Goal: Task Accomplishment & Management: Complete application form

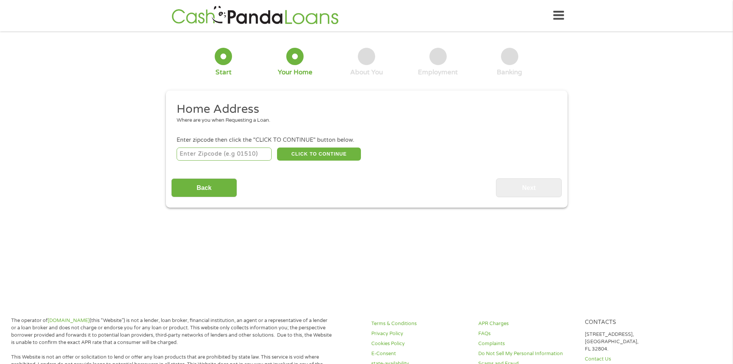
click at [202, 154] on input "number" at bounding box center [224, 153] width 95 height 13
type input "33328"
click at [314, 152] on button "CLICK TO CONTINUE" at bounding box center [319, 153] width 84 height 13
type input "33328"
type input "[GEOGRAPHIC_DATA]"
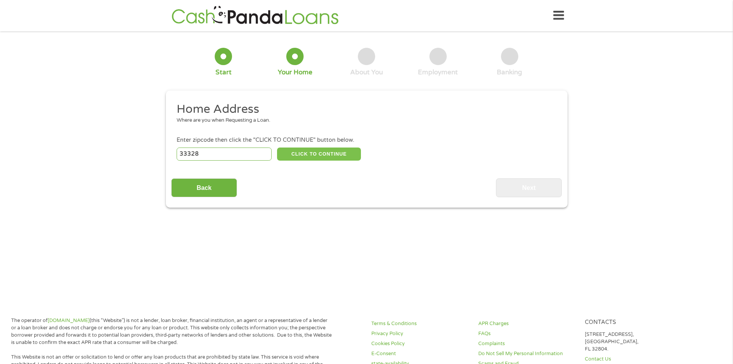
select select "[US_STATE]"
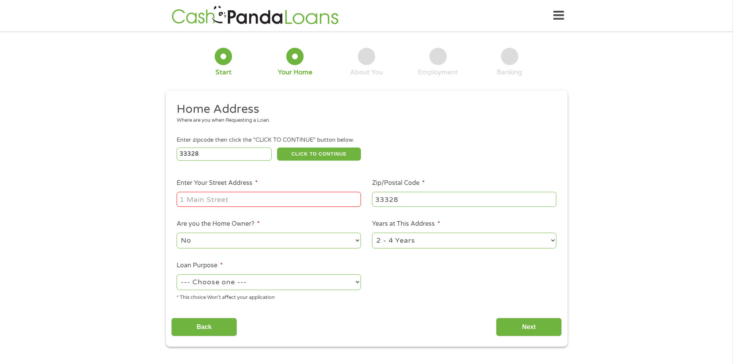
click at [249, 199] on input "Enter Your Street Address *" at bounding box center [269, 199] width 184 height 15
type input "[STREET_ADDRESS]"
click at [281, 241] on select "No Yes" at bounding box center [269, 240] width 184 height 16
click at [177, 232] on select "No Yes" at bounding box center [269, 240] width 184 height 16
click at [386, 239] on select "1 Year or less 1 - 2 Years 2 - 4 Years Over 4 Years" at bounding box center [464, 240] width 184 height 16
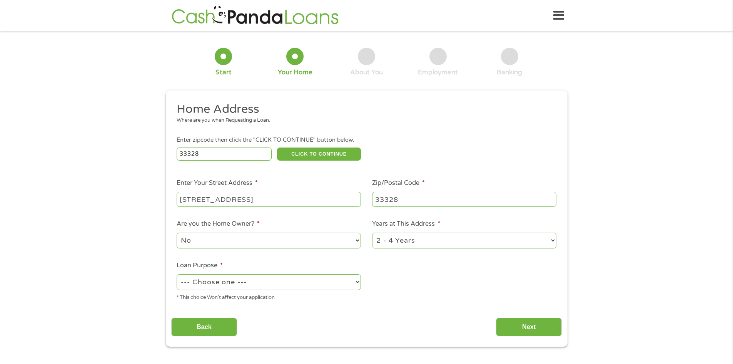
select select "12months"
click at [372, 232] on select "1 Year or less 1 - 2 Years 2 - 4 Years Over 4 Years" at bounding box center [464, 240] width 184 height 16
click at [218, 281] on select "--- Choose one --- Pay Bills Debt Consolidation Home Improvement Major Purchase…" at bounding box center [269, 282] width 184 height 16
select select "shorttermcash"
click at [177, 274] on select "--- Choose one --- Pay Bills Debt Consolidation Home Improvement Major Purchase…" at bounding box center [269, 282] width 184 height 16
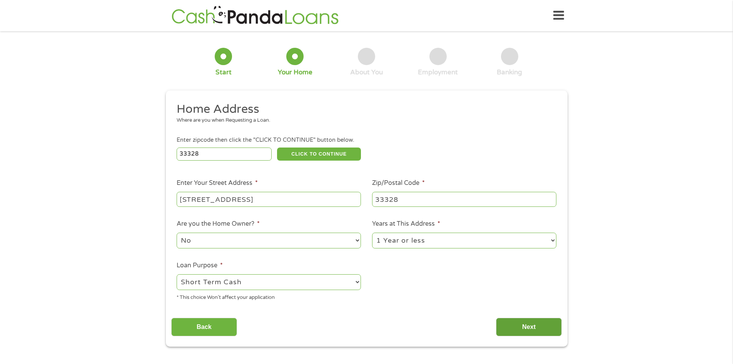
click at [519, 323] on input "Next" at bounding box center [529, 326] width 66 height 19
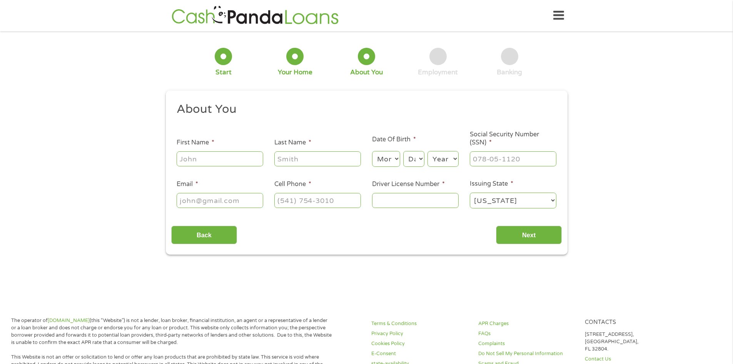
scroll to position [3, 3]
click at [215, 157] on input "First Name *" at bounding box center [220, 158] width 87 height 15
type input "[PERSON_NAME]"
type input "[EMAIL_ADDRESS][DOMAIN_NAME]"
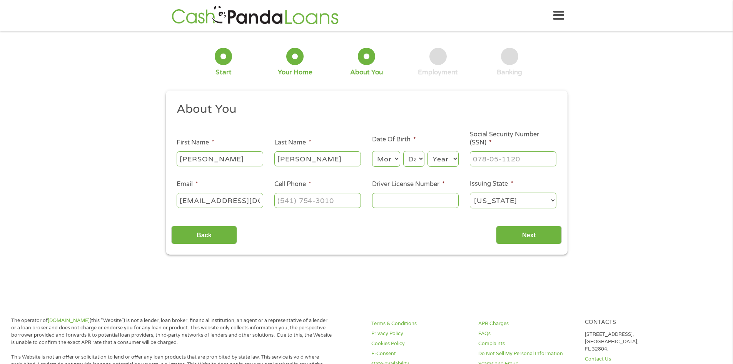
select select "[US_STATE]"
drag, startPoint x: 183, startPoint y: 200, endPoint x: 260, endPoint y: 198, distance: 77.4
click at [260, 198] on input "[EMAIL_ADDRESS][DOMAIN_NAME]" at bounding box center [220, 200] width 87 height 15
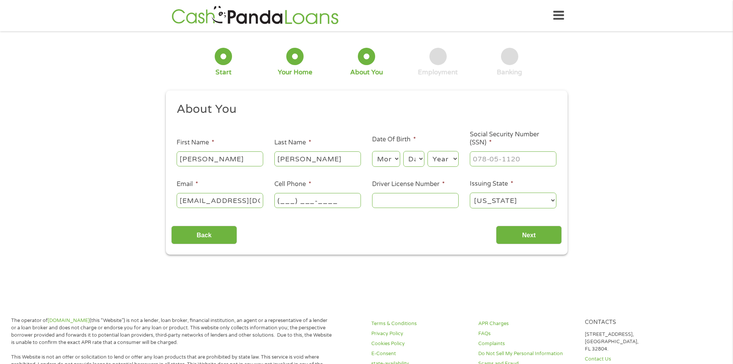
click at [297, 202] on input "(___) ___-____" at bounding box center [317, 200] width 87 height 15
type input "[PHONE_NUMBER]"
click at [403, 199] on input "Driver License Number *" at bounding box center [415, 200] width 87 height 15
type input "H27435810059867"
click at [518, 231] on input "Next" at bounding box center [529, 234] width 66 height 19
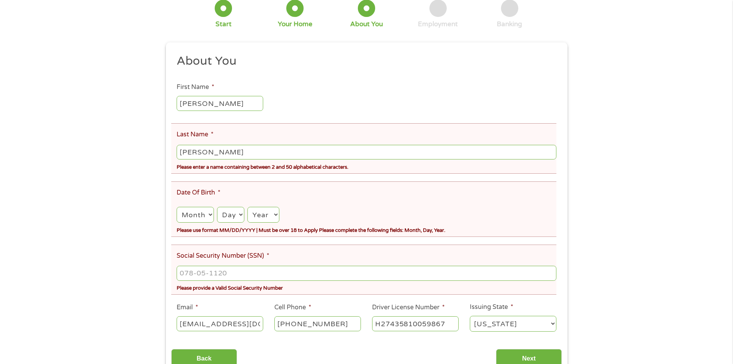
scroll to position [115, 0]
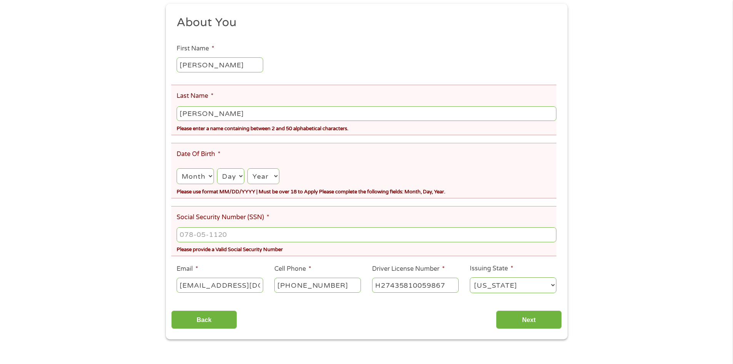
click at [201, 177] on select "Month 1 2 3 4 5 6 7 8 9 10 11 12" at bounding box center [195, 176] width 37 height 16
select select "9"
click at [177, 168] on select "Month 1 2 3 4 5 6 7 8 9 10 11 12" at bounding box center [195, 176] width 37 height 16
click at [234, 174] on select "Day 1 2 3 4 5 6 7 8 9 10 11 12 13 14 15 16 17 18 19 20 21 22 23 24 25 26 27 28 …" at bounding box center [230, 176] width 27 height 16
select select "18"
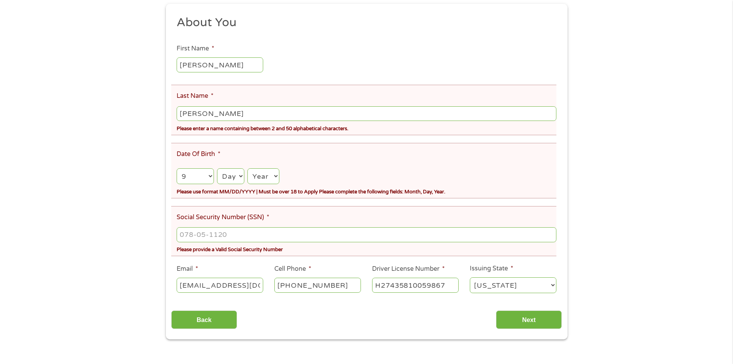
click at [217, 168] on select "Day 1 2 3 4 5 6 7 8 9 10 11 12 13 14 15 16 17 18 19 20 21 22 23 24 25 26 27 28 …" at bounding box center [230, 176] width 27 height 16
click at [259, 174] on select "Year [DATE] 2006 2005 2004 2003 2002 2001 2000 1999 1998 1997 1996 1995 1994 19…" at bounding box center [263, 176] width 32 height 16
select select "1986"
click at [247, 168] on select "Year [DATE] 2006 2005 2004 2003 2002 2001 2000 1999 1998 1997 1996 1995 1994 19…" at bounding box center [263, 176] width 32 height 16
drag, startPoint x: 206, startPoint y: 113, endPoint x: 129, endPoint y: 112, distance: 77.0
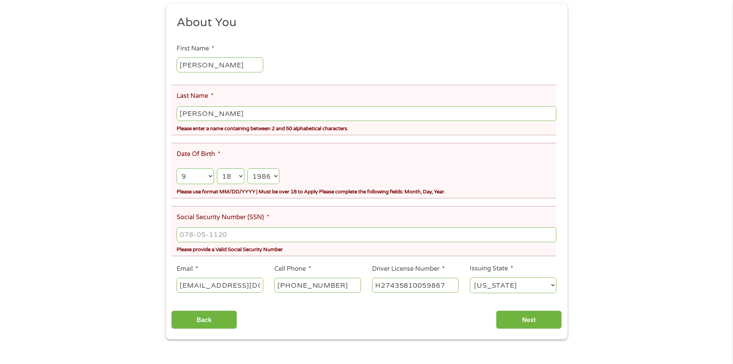
click at [129, 112] on div "There was a problem with your submission. Please review the fields below. 1 Sta…" at bounding box center [366, 130] width 733 height 418
type input "[PERSON_NAME]"
click at [259, 235] on input "___-__-____" at bounding box center [366, 234] width 379 height 15
type input "145-80-9431"
click at [549, 319] on input "Next" at bounding box center [529, 319] width 66 height 19
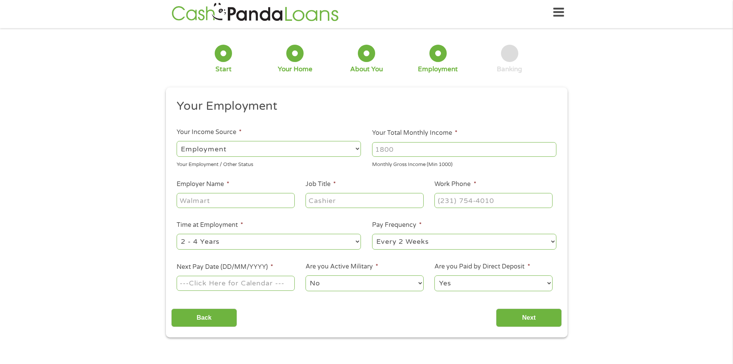
scroll to position [0, 0]
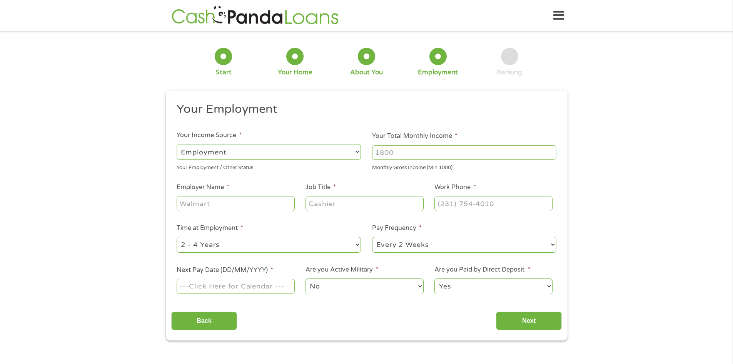
click at [393, 156] on input "Your Total Monthly Income *" at bounding box center [464, 152] width 184 height 15
type input "2800"
click at [236, 202] on input "Employer Name *" at bounding box center [236, 203] width 118 height 15
type input "A"
type input "[PERSON_NAME] Group of [US_STATE]"
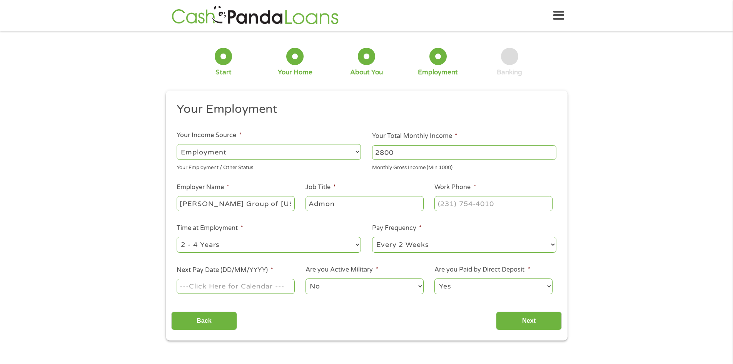
type input "Admon"
type input "[PHONE_NUMBER]"
click at [268, 240] on select "--- Choose one --- 1 Year or less 1 - 2 Years 2 - 4 Years Over 4 Years" at bounding box center [269, 245] width 184 height 16
select select "60months"
click at [177, 237] on select "--- Choose one --- 1 Year or less 1 - 2 Years 2 - 4 Years Over 4 Years" at bounding box center [269, 245] width 184 height 16
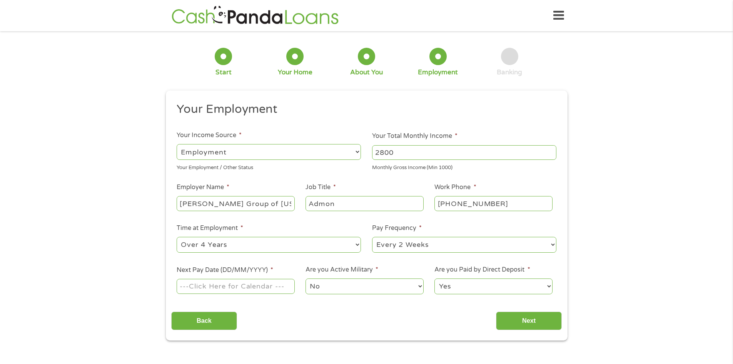
click at [227, 286] on input "Next Pay Date (DD/MM/YYYY) *" at bounding box center [236, 286] width 118 height 15
type input "[DATE]"
click at [523, 322] on input "Next" at bounding box center [529, 320] width 66 height 19
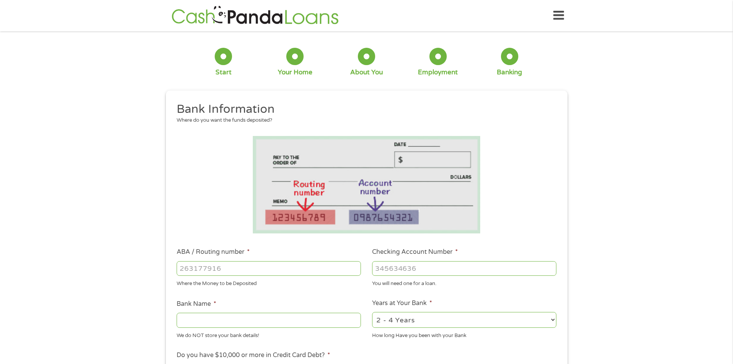
click at [255, 264] on input "ABA / Routing number *" at bounding box center [269, 268] width 184 height 15
type input "031176110"
type input "CAPITAL ONE NA"
type input "031176110"
click at [403, 272] on input "Checking Account Number *" at bounding box center [464, 268] width 184 height 15
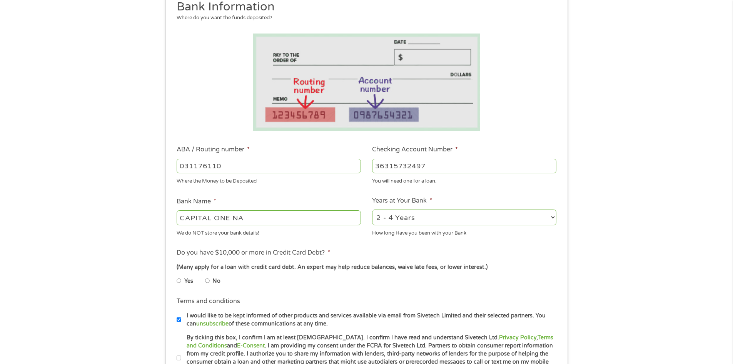
scroll to position [115, 0]
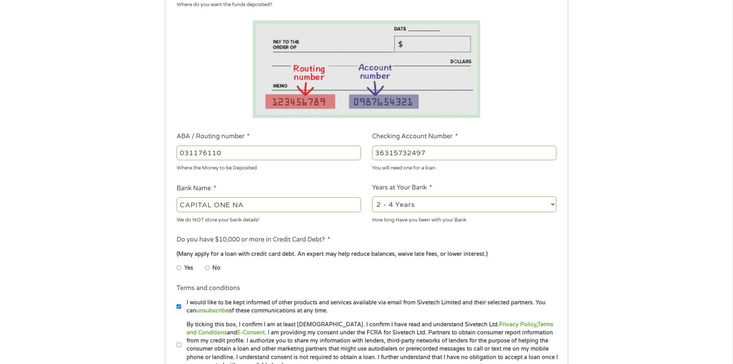
type input "36315732497"
click at [217, 267] on label "No" at bounding box center [216, 268] width 8 height 8
click at [210, 267] on input "No" at bounding box center [207, 267] width 5 height 12
radio input "true"
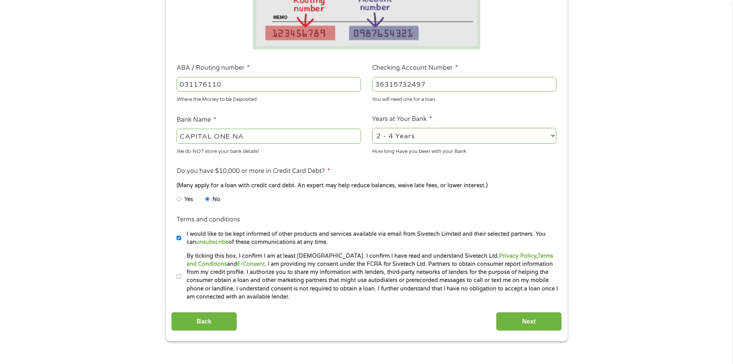
scroll to position [192, 0]
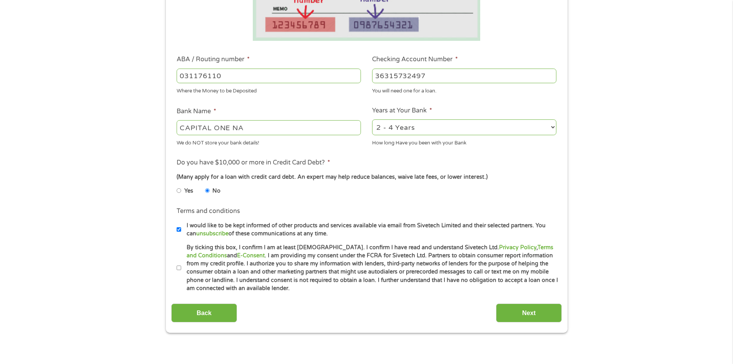
click at [178, 267] on input "By ticking this box, I confirm I am at least [DEMOGRAPHIC_DATA]. I confirm I ha…" at bounding box center [179, 268] width 5 height 12
checkbox input "true"
click at [545, 314] on input "Next" at bounding box center [529, 312] width 66 height 19
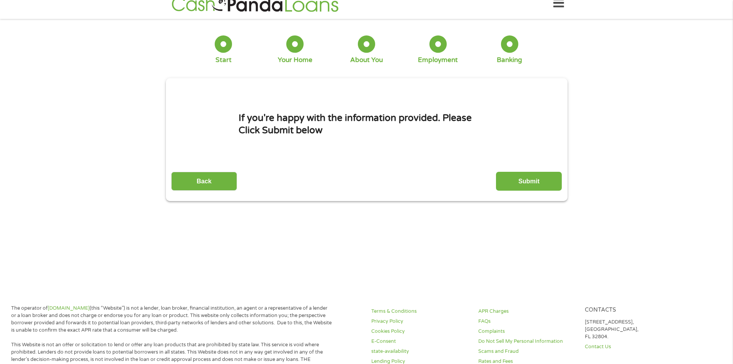
scroll to position [0, 0]
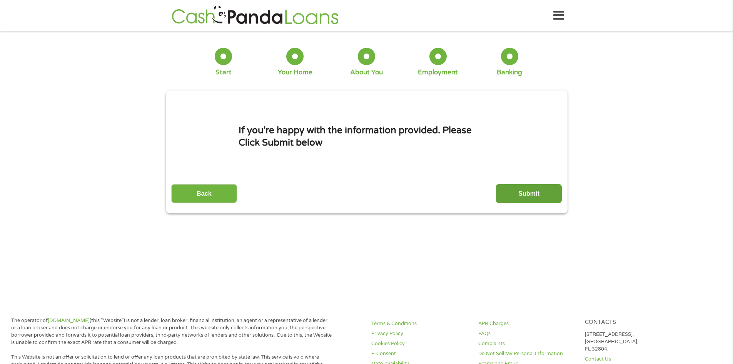
click at [528, 202] on input "Submit" at bounding box center [529, 193] width 66 height 19
